Goal: Task Accomplishment & Management: Manage account settings

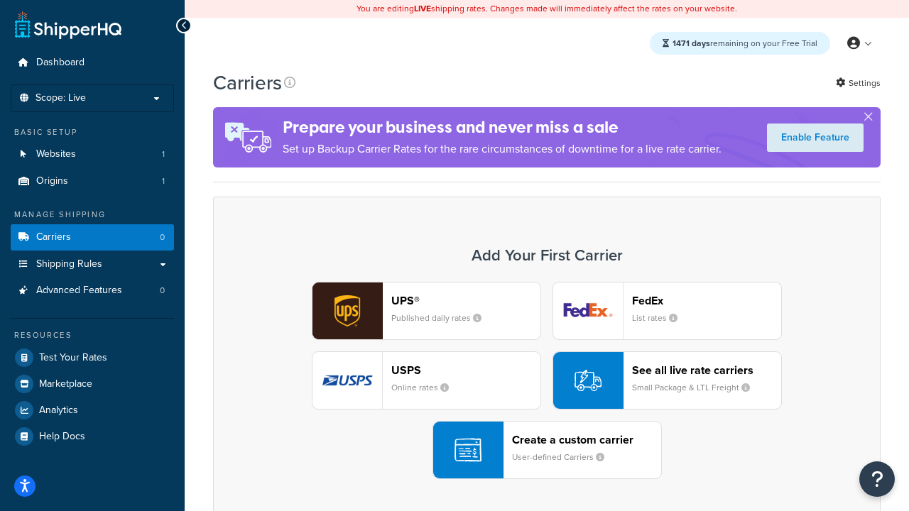
click at [547, 381] on div "UPS® Published daily rates FedEx List rates USPS Online rates See all live rate…" at bounding box center [547, 380] width 638 height 197
click at [707, 300] on header "FedEx" at bounding box center [706, 300] width 149 height 13
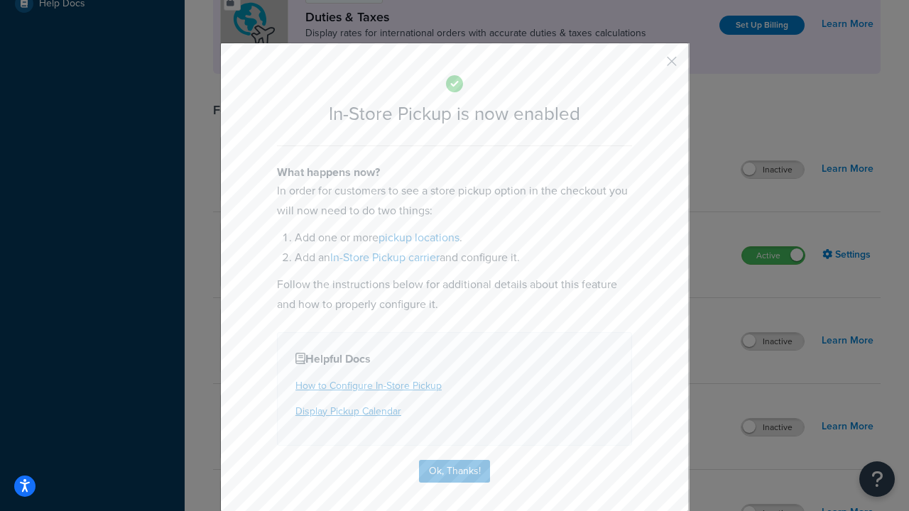
click at [651, 66] on button "button" at bounding box center [651, 67] width 4 height 4
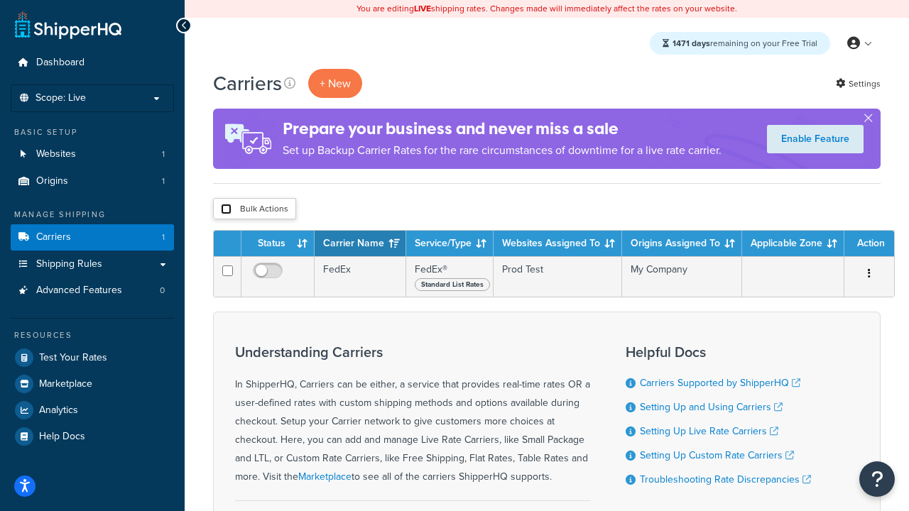
click at [226, 210] on input "checkbox" at bounding box center [226, 209] width 11 height 11
checkbox input "true"
click at [0, 0] on button "Delete" at bounding box center [0, 0] width 0 height 0
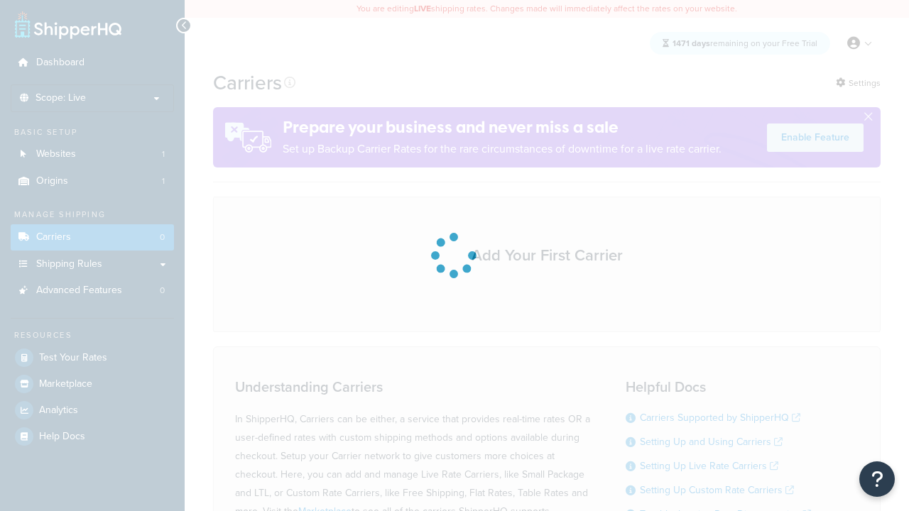
scroll to position [125, 0]
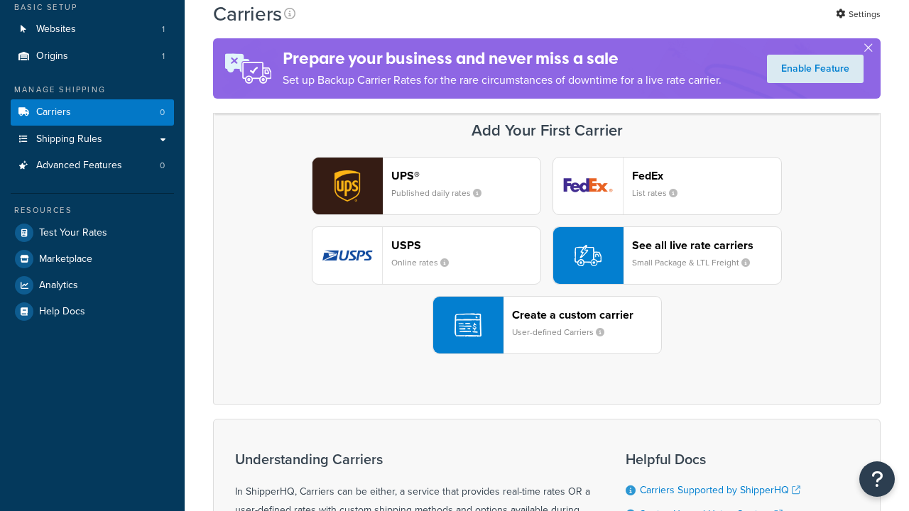
click at [707, 175] on header "FedEx" at bounding box center [706, 175] width 149 height 13
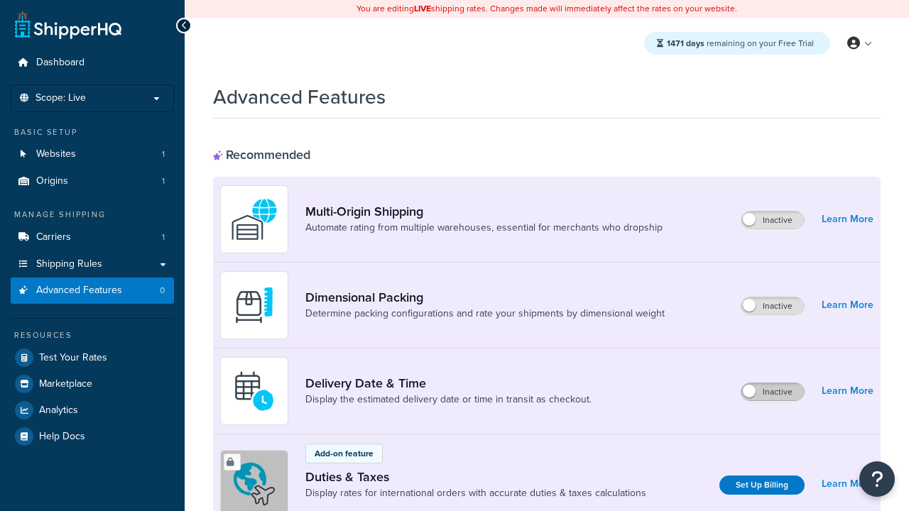
click at [773, 392] on label "Inactive" at bounding box center [773, 392] width 63 height 17
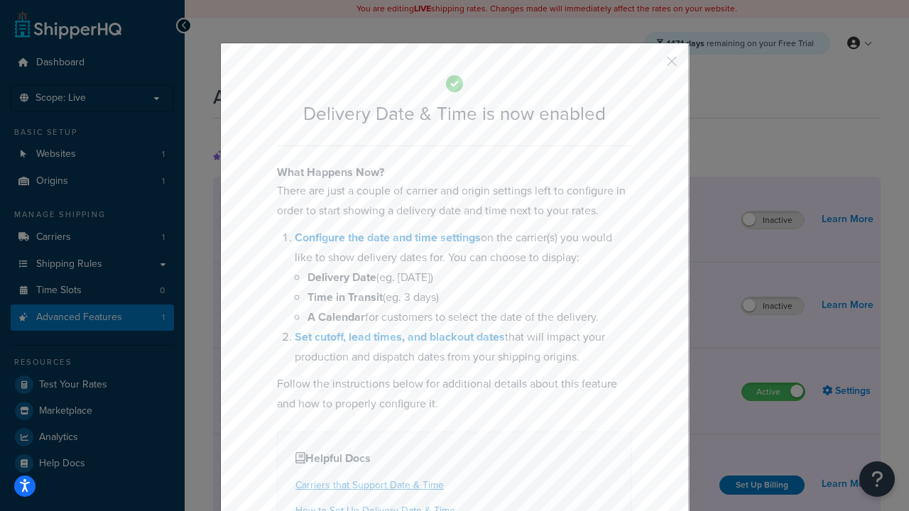
click at [651, 66] on button "button" at bounding box center [651, 67] width 4 height 4
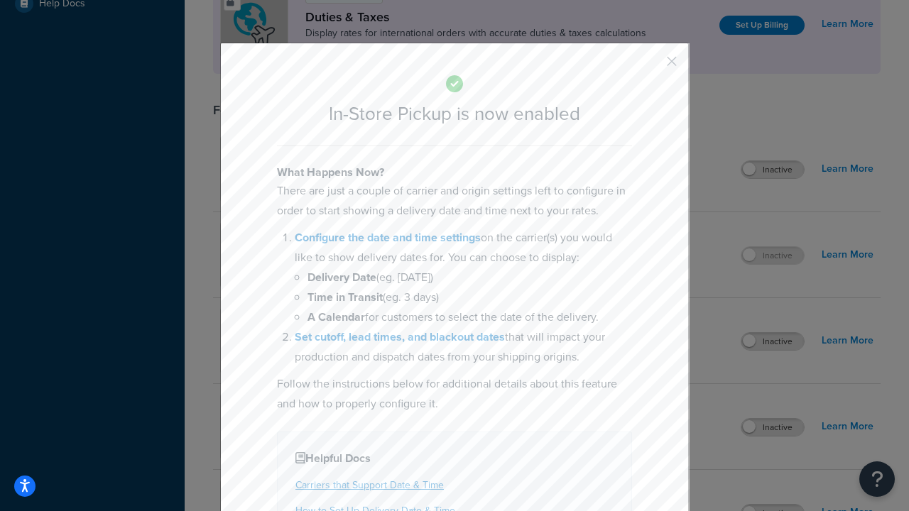
scroll to position [487, 0]
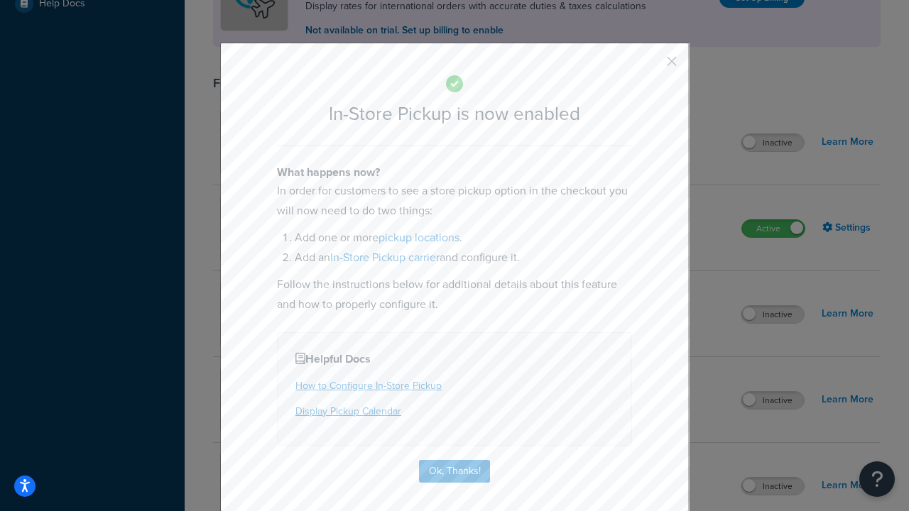
click at [651, 66] on button "button" at bounding box center [651, 67] width 4 height 4
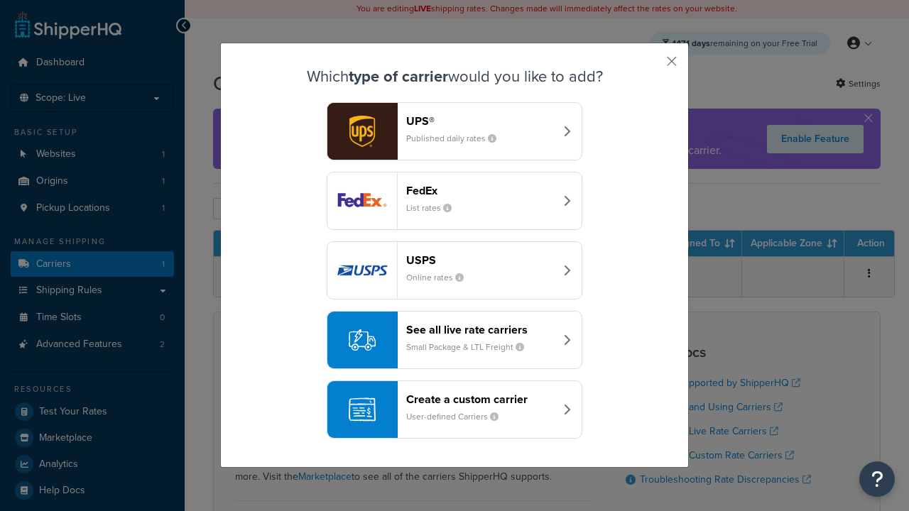
click at [455, 410] on div "Create a custom carrier User-defined Carriers" at bounding box center [480, 410] width 148 height 34
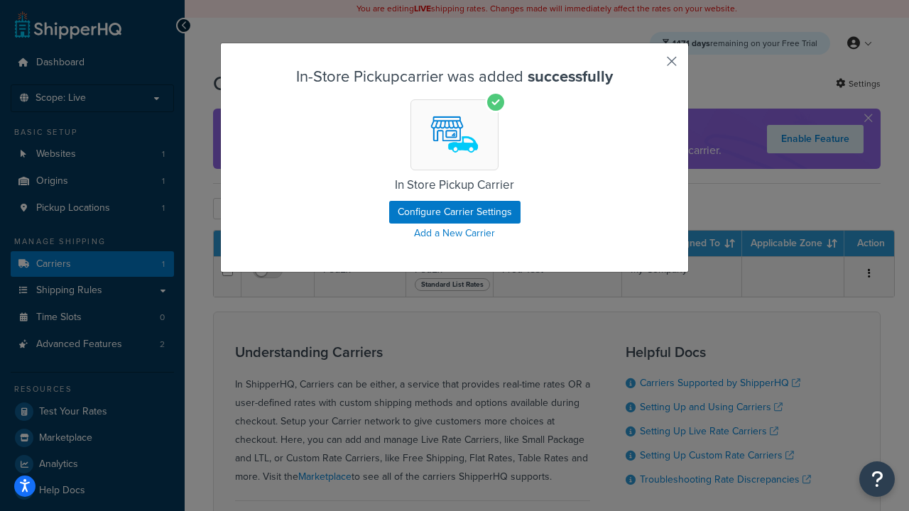
click at [651, 66] on button "button" at bounding box center [651, 67] width 4 height 4
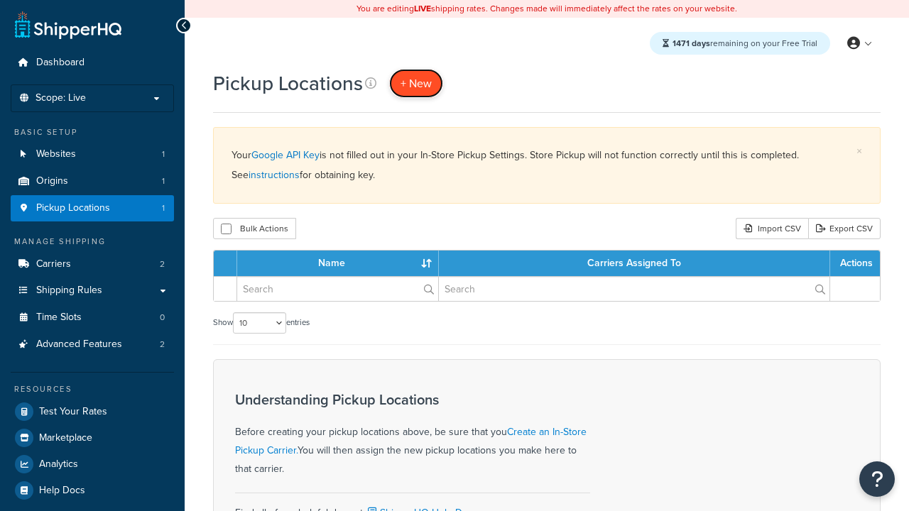
click at [416, 83] on span "+ New" at bounding box center [416, 83] width 31 height 16
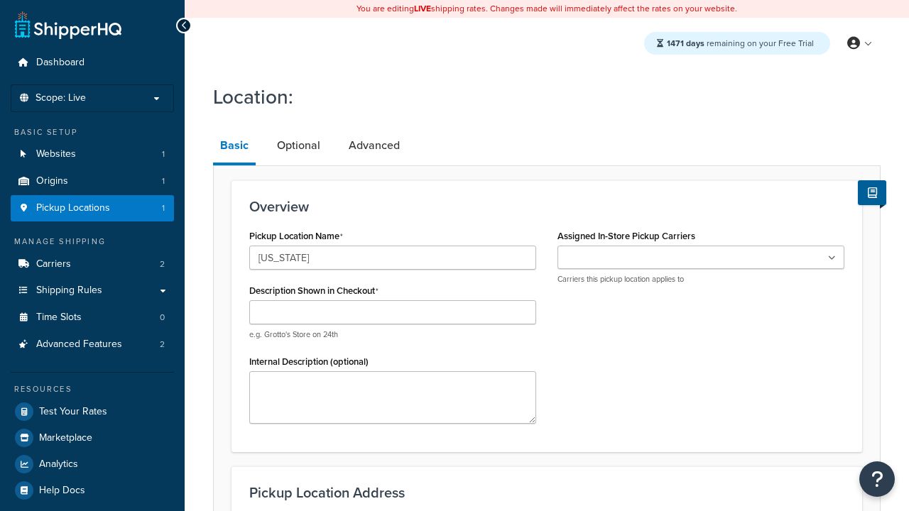
type input "[US_STATE]"
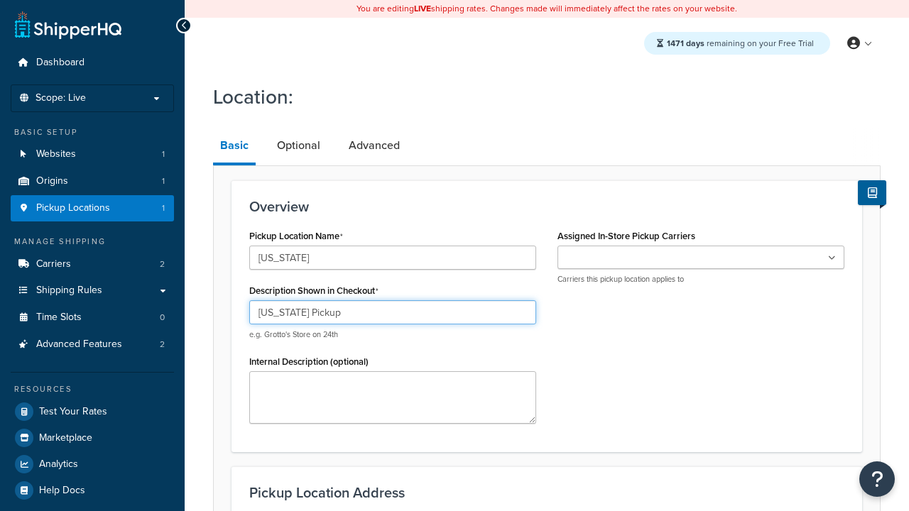
type input "California Pickup"
click at [701, 258] on ul at bounding box center [701, 257] width 287 height 23
type input "3385 Michelson Drive"
type input "Suite B"
type input "Irvine"
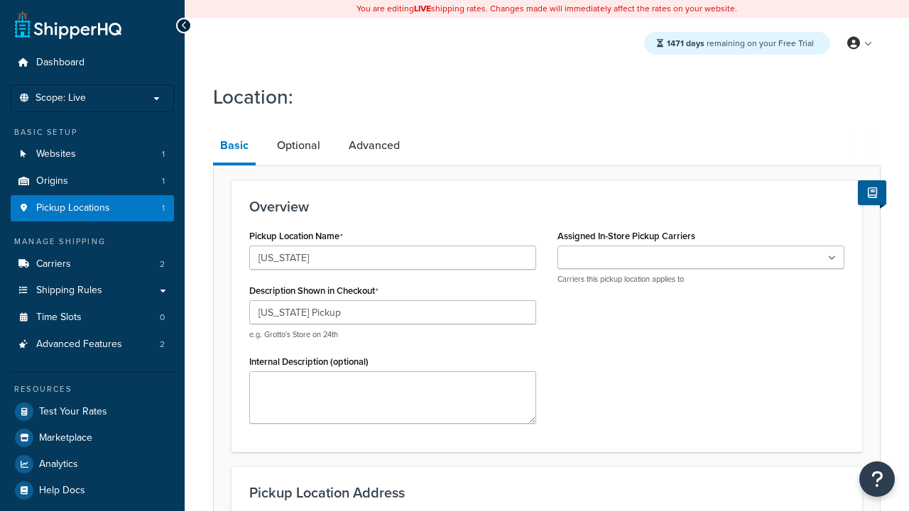
select select "5"
type input "Irvine"
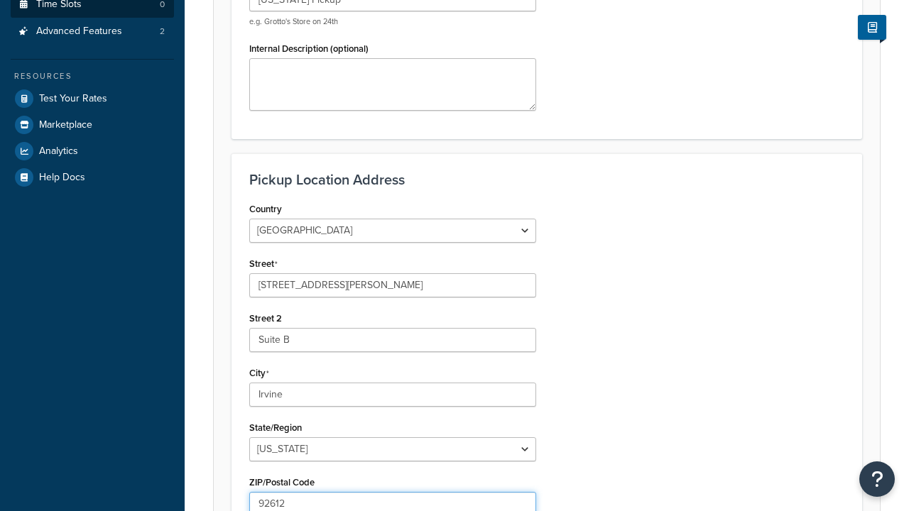
type input "92612"
click at [92, 18] on link "Time Slots 0" at bounding box center [92, 4] width 163 height 26
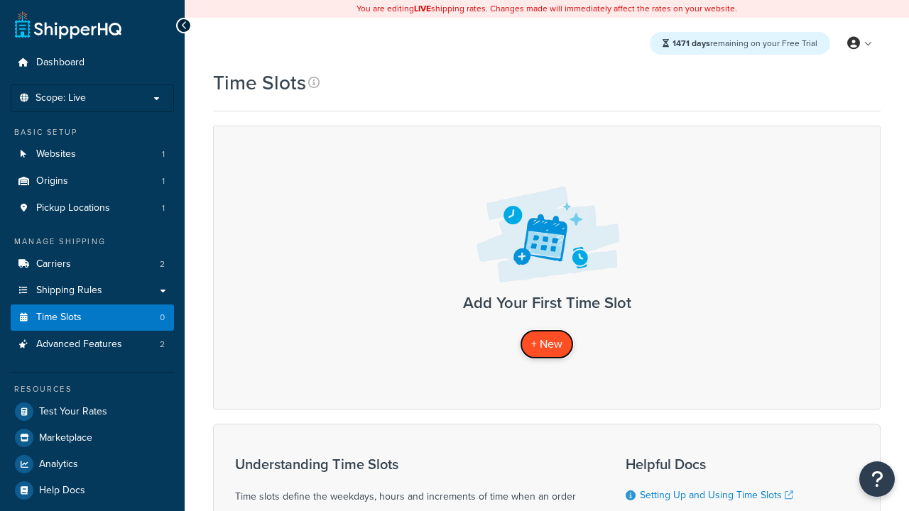
click at [547, 345] on span "+ New" at bounding box center [546, 344] width 31 height 16
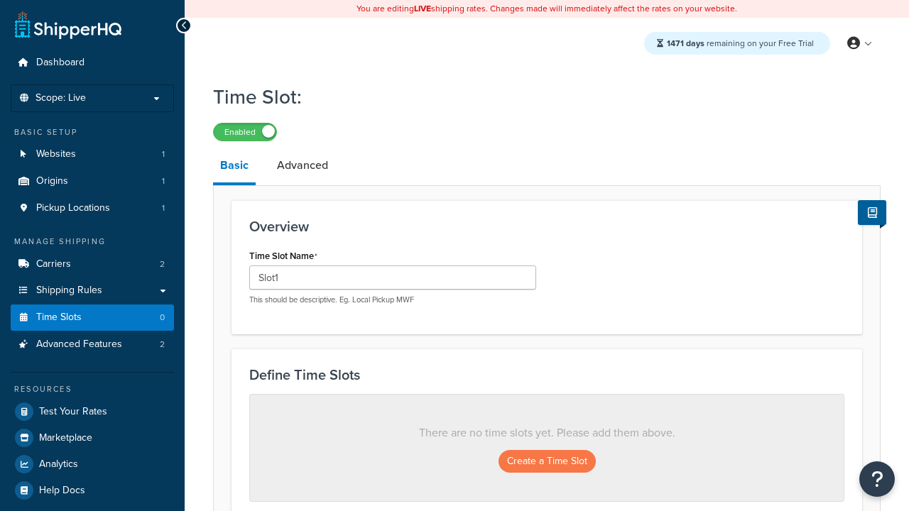
scroll to position [384, 0]
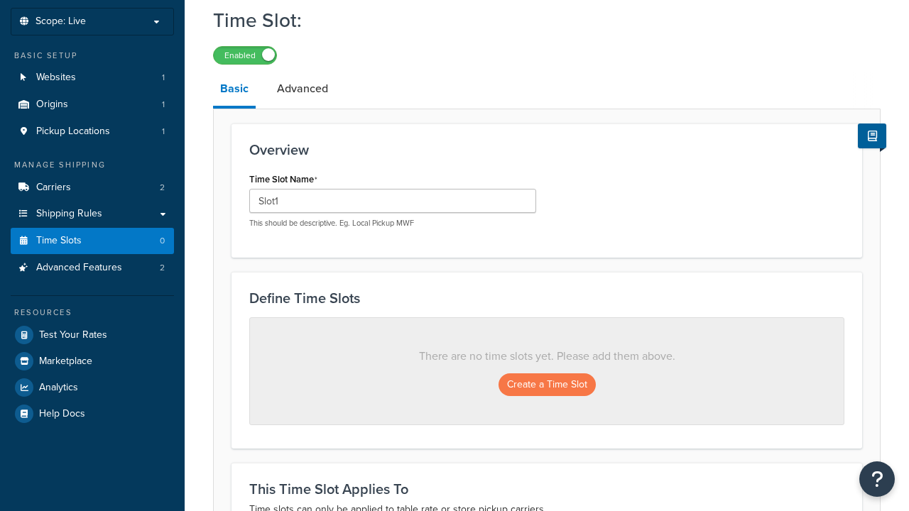
type input "Slot1"
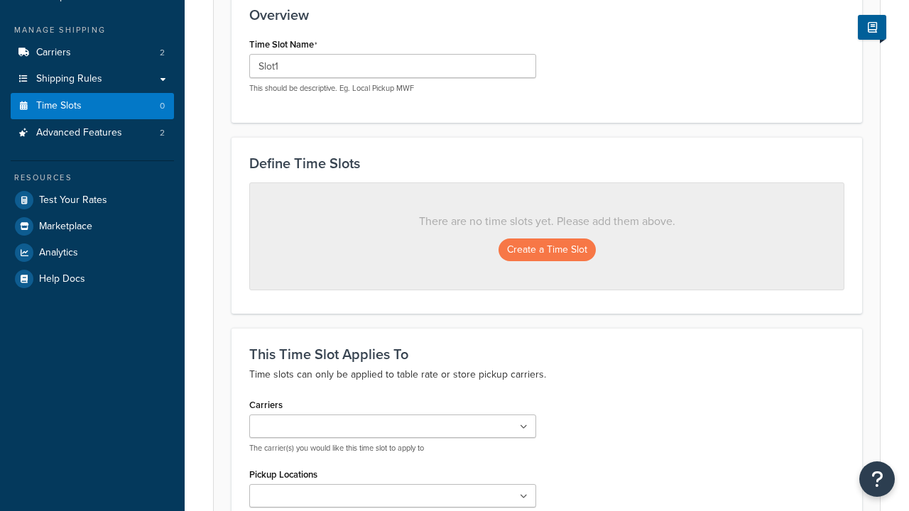
scroll to position [0, 0]
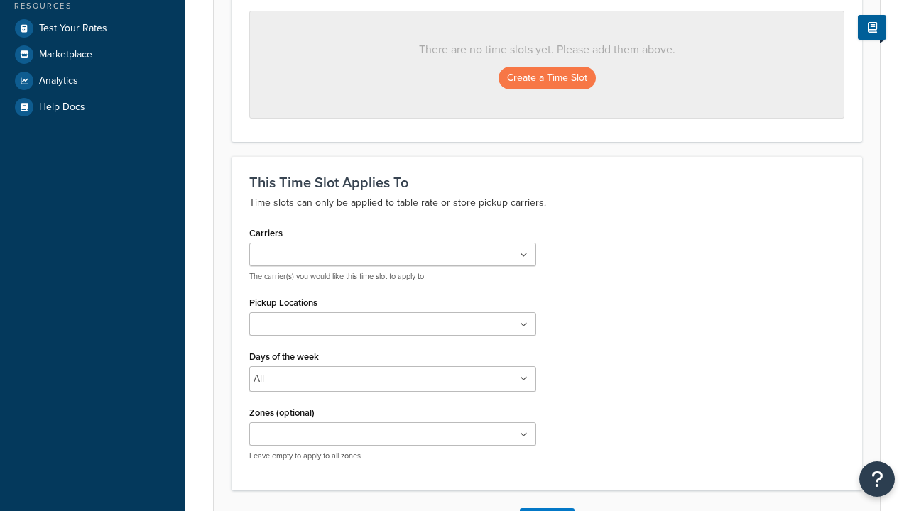
click at [393, 329] on ul at bounding box center [392, 324] width 287 height 23
click at [547, 79] on button "Create a Time Slot" at bounding box center [547, 78] width 97 height 23
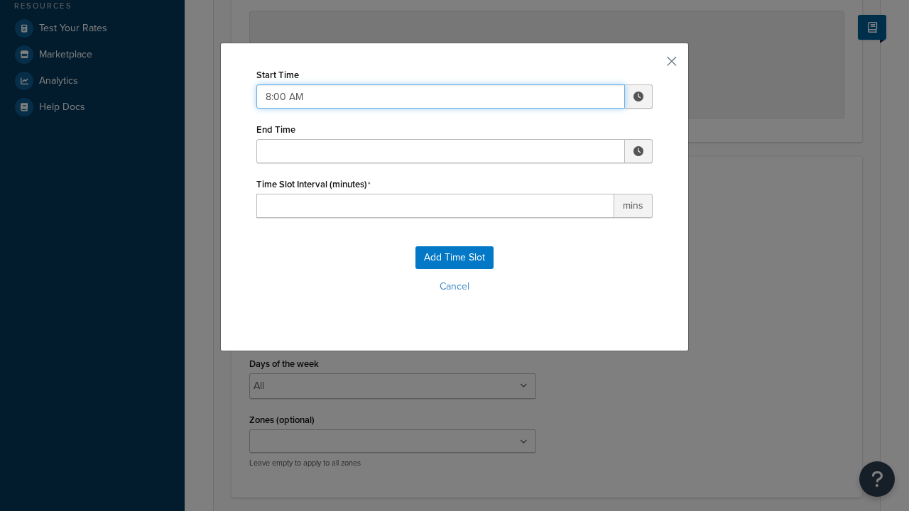
type input "8:00 AM"
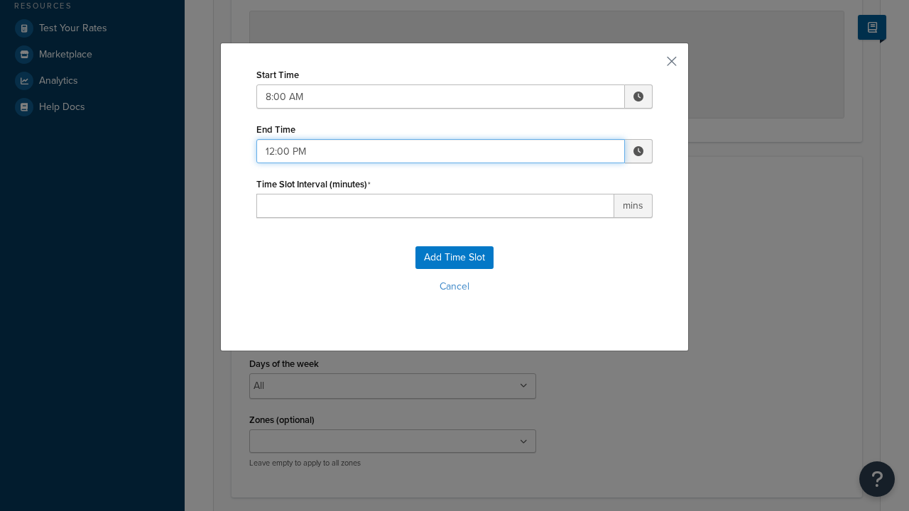
type input "12:00 PM"
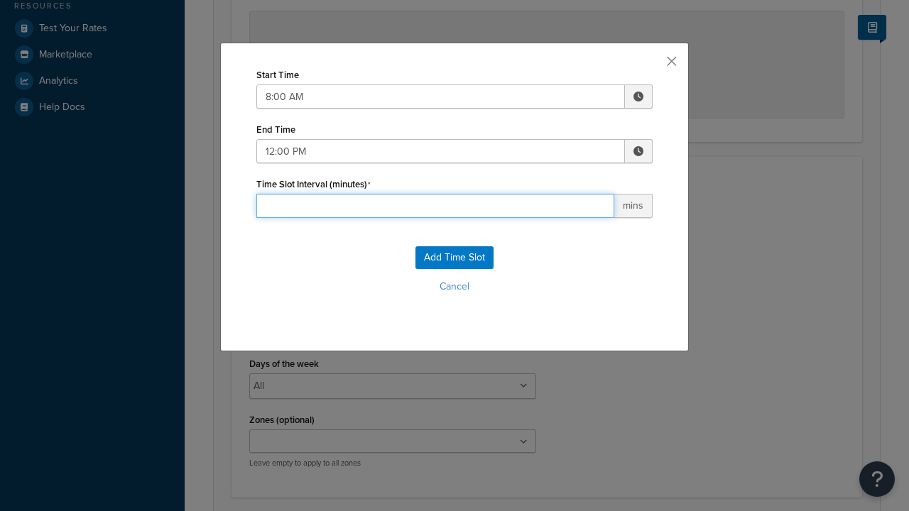
type input "60"
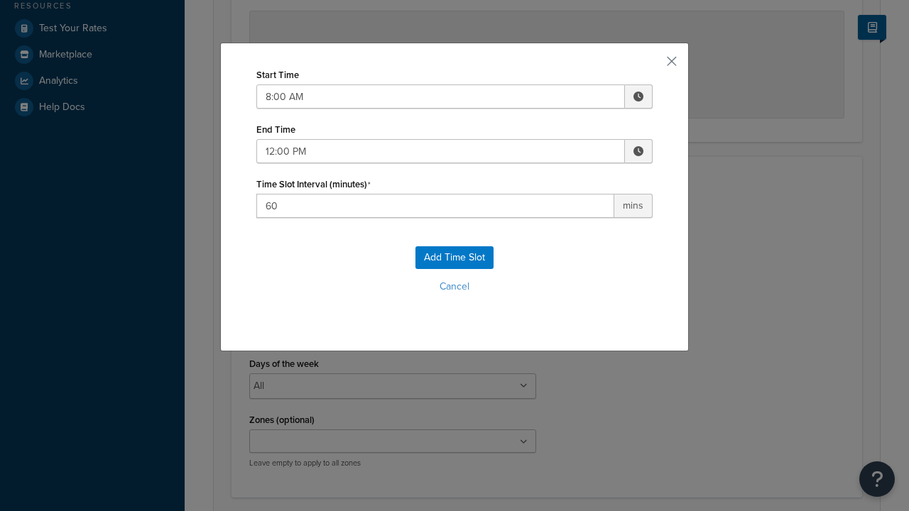
click at [455, 258] on button "Add Time Slot" at bounding box center [455, 258] width 78 height 23
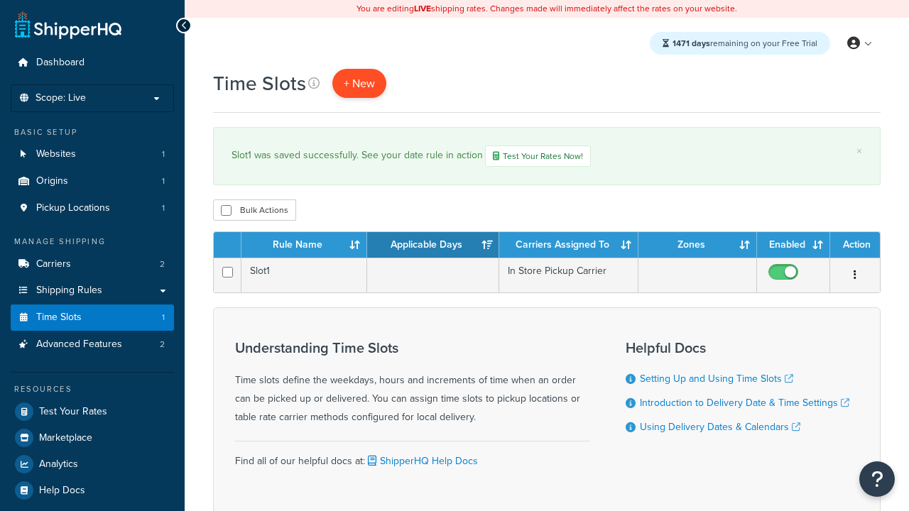
click at [359, 83] on span "+ New" at bounding box center [359, 83] width 31 height 16
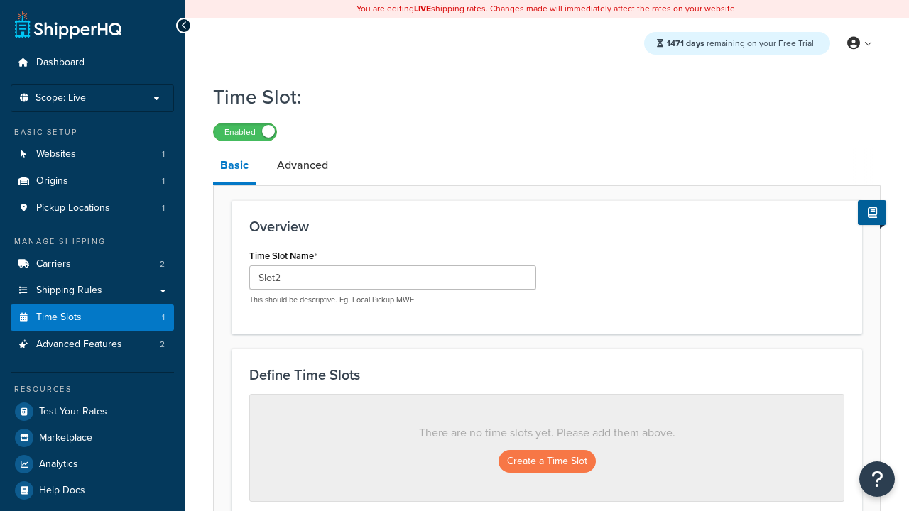
scroll to position [384, 0]
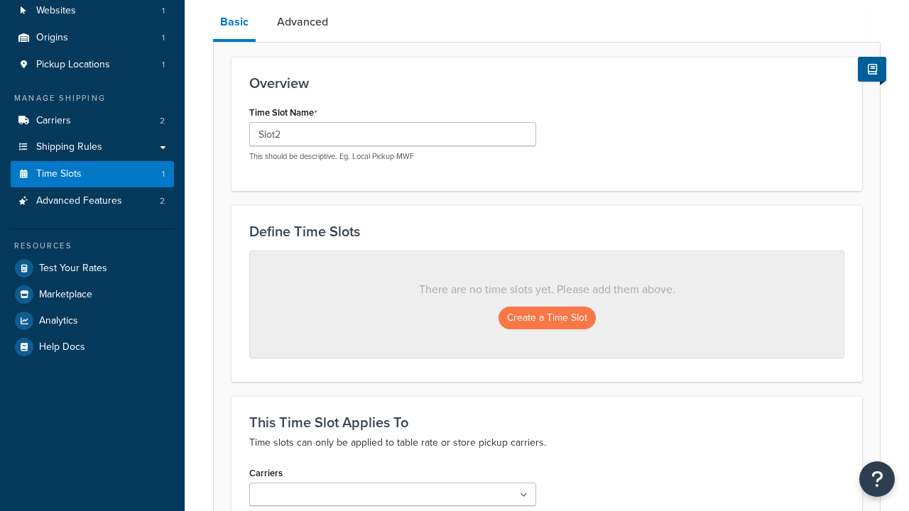
type input "Slot2"
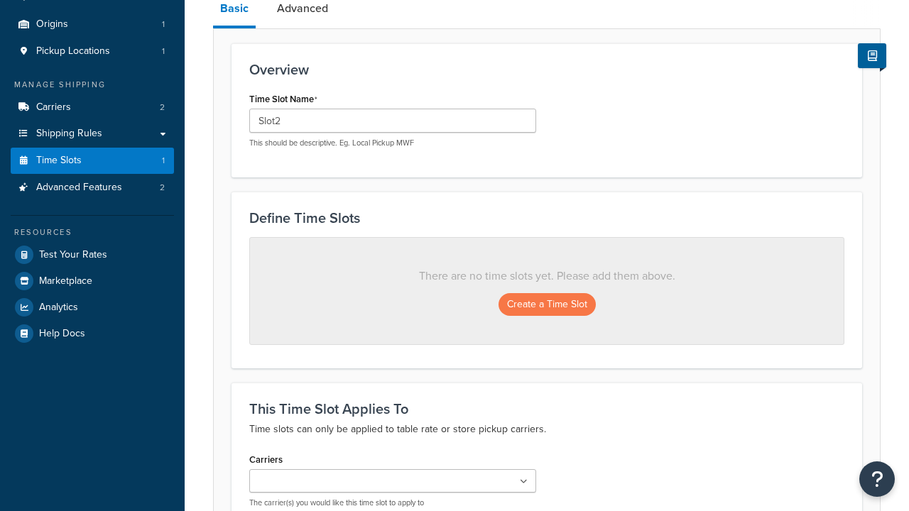
click at [393, 470] on ul at bounding box center [392, 481] width 287 height 23
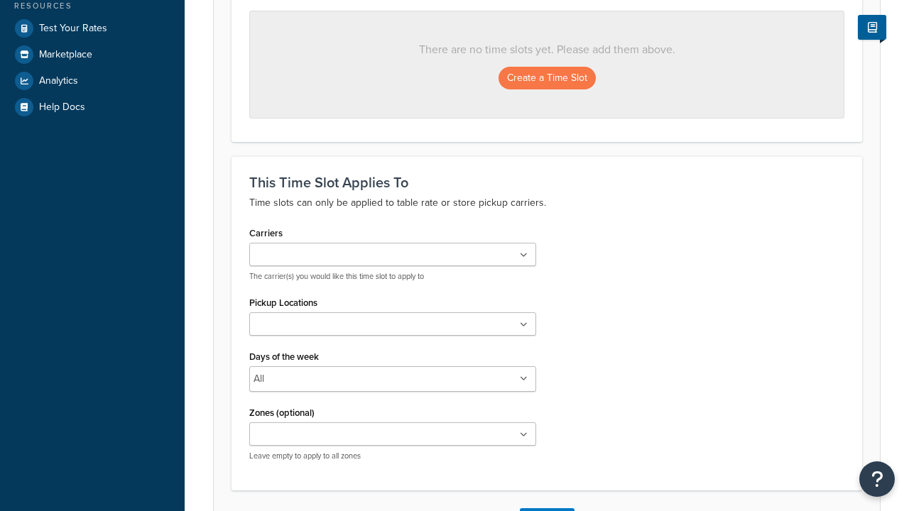
click at [393, 329] on ul at bounding box center [392, 324] width 287 height 23
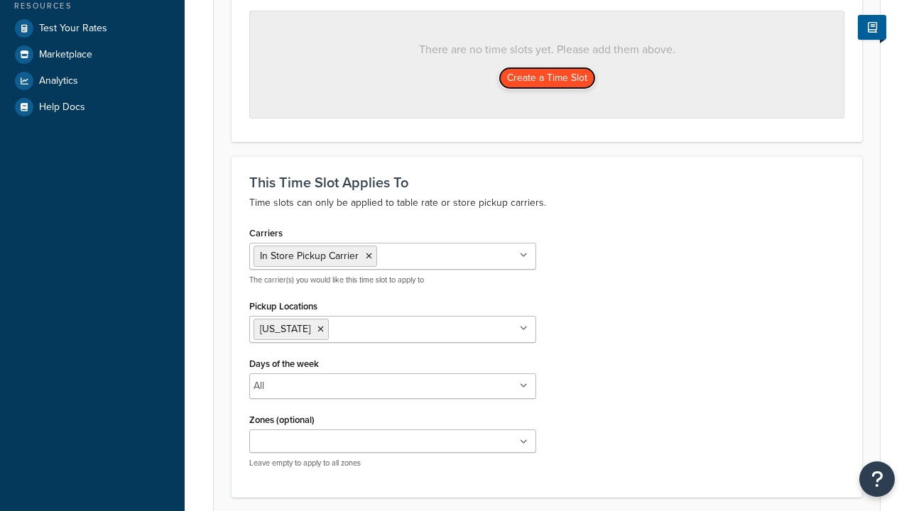
click at [547, 79] on button "Create a Time Slot" at bounding box center [547, 78] width 97 height 23
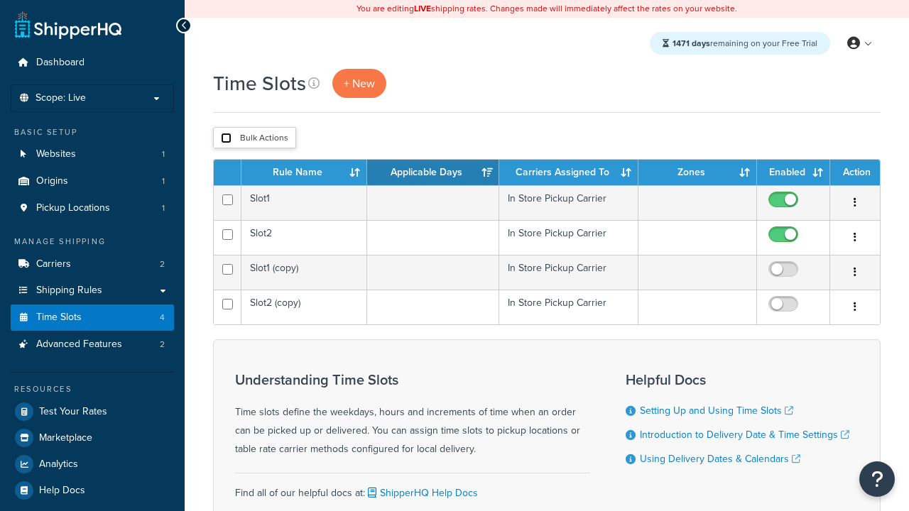
click at [226, 139] on input "checkbox" at bounding box center [226, 138] width 11 height 11
checkbox input "true"
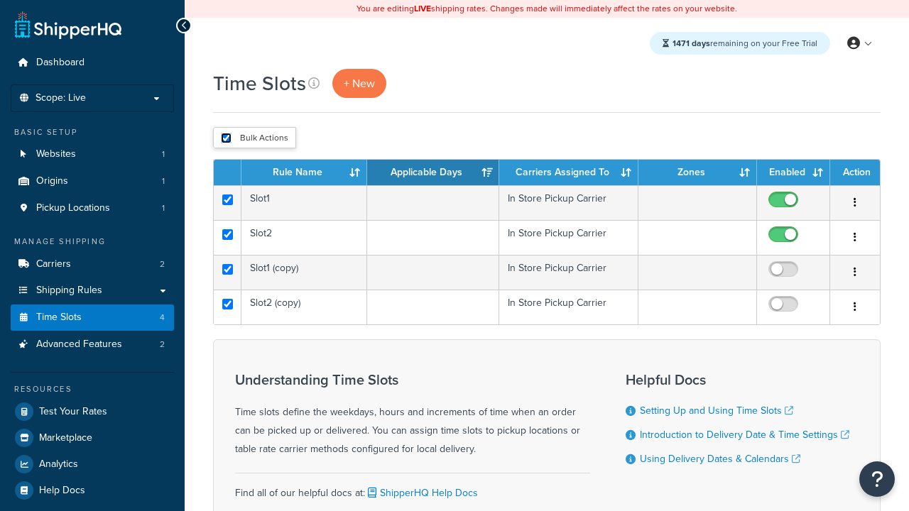
checkbox input "true"
click at [0, 0] on button "Delete" at bounding box center [0, 0] width 0 height 0
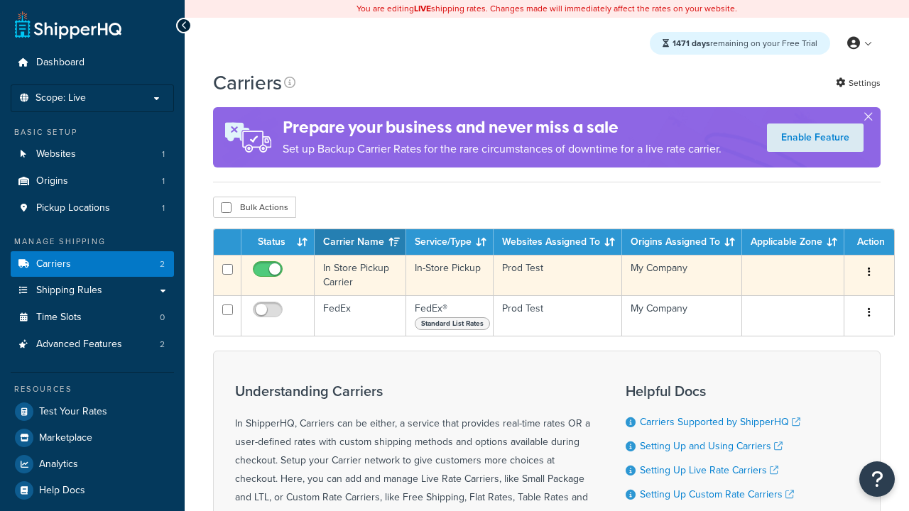
click at [869, 273] on icon "button" at bounding box center [869, 272] width 3 height 10
click at [0, 0] on link "Delete" at bounding box center [0, 0] width 0 height 0
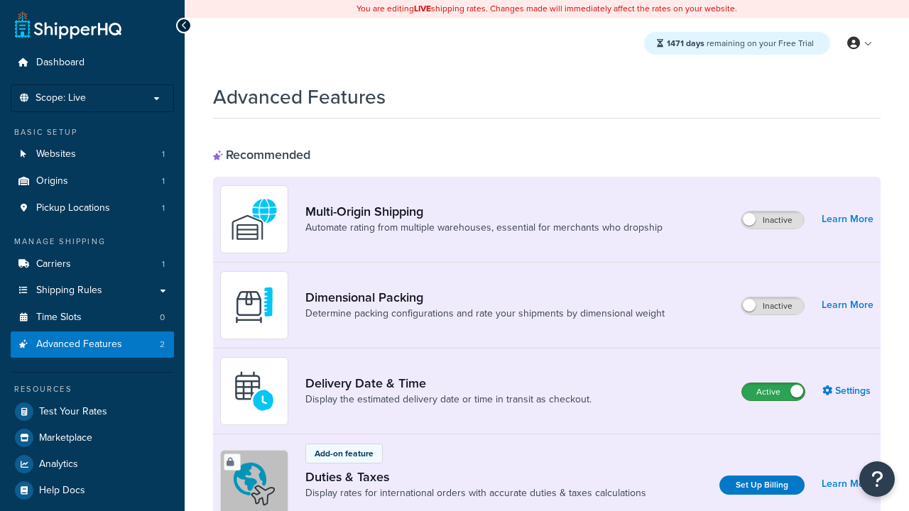
click at [774, 392] on label "Active" at bounding box center [773, 392] width 63 height 17
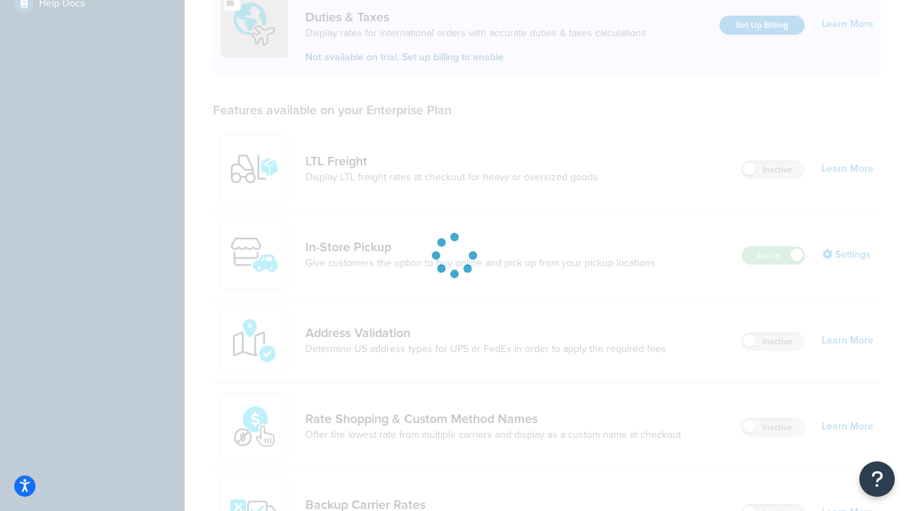
scroll to position [433, 0]
